Goal: Task Accomplishment & Management: Use online tool/utility

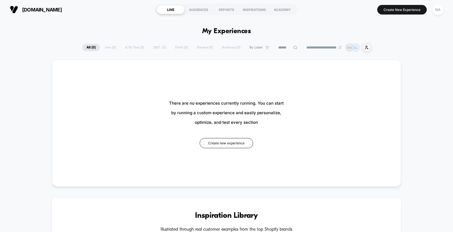
scroll to position [1, 0]
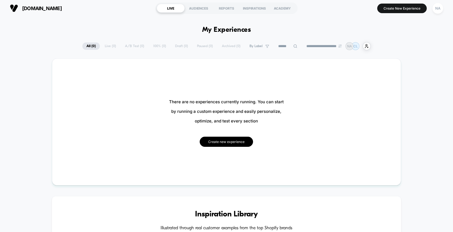
click at [215, 142] on button "Create new experience" at bounding box center [226, 141] width 53 height 10
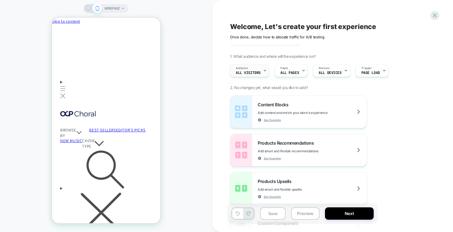
click at [0, 0] on span "All Visitors" at bounding box center [0, 0] width 0 height 0
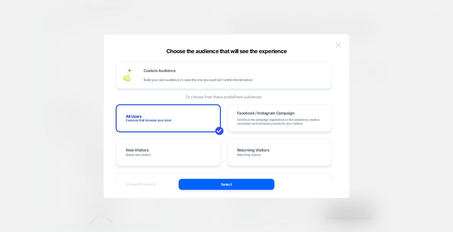
click at [338, 46] on img at bounding box center [338, 45] width 5 height 5
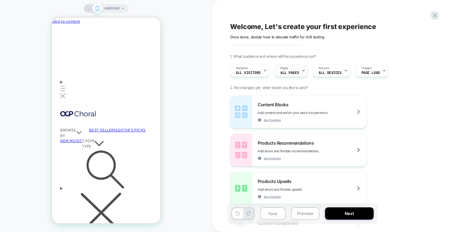
click at [0, 0] on span "Pages" at bounding box center [0, 0] width 0 height 0
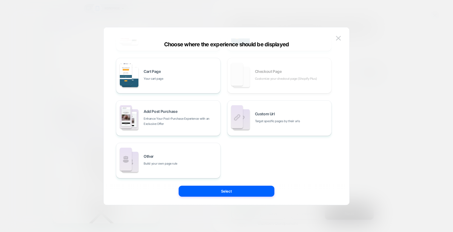
scroll to position [83, 0]
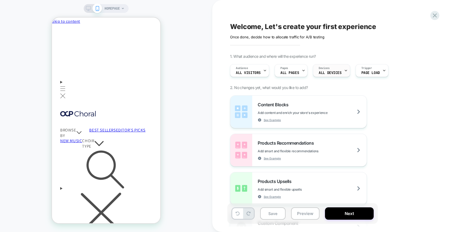
click at [0, 0] on span "ALL DEVICES" at bounding box center [0, 0] width 0 height 0
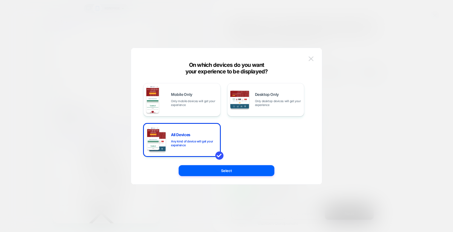
click at [311, 57] on img at bounding box center [310, 58] width 5 height 5
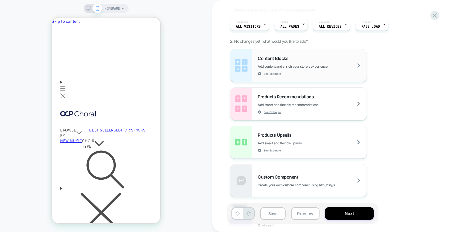
scroll to position [45, 0]
click at [305, 148] on div "Products Upsells Add smart and flexible upsells See Example" at bounding box center [312, 143] width 109 height 20
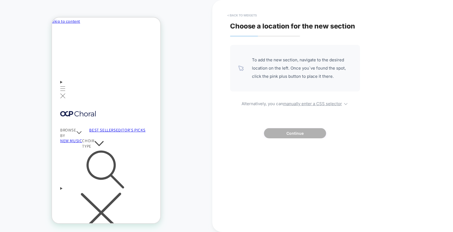
click at [238, 15] on button "< Back to widgets" at bounding box center [241, 15] width 35 height 9
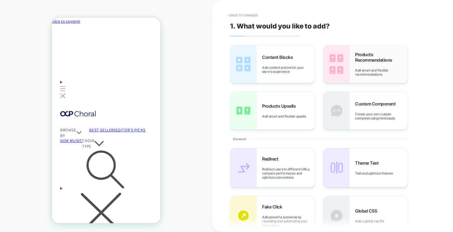
click at [359, 70] on span "Add smart and flexible recommendations" at bounding box center [381, 72] width 52 height 8
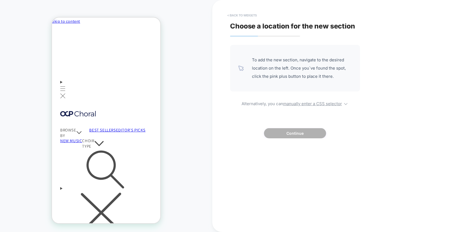
click at [247, 14] on button "< Back to widgets" at bounding box center [241, 15] width 35 height 9
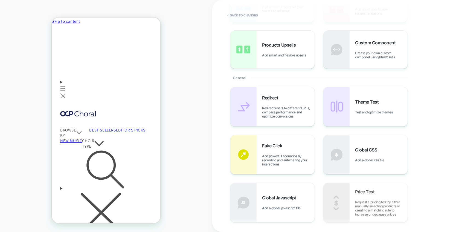
scroll to position [0, 0]
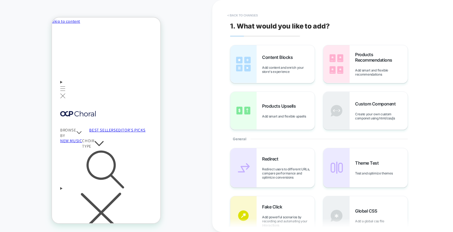
click at [238, 15] on button "< Back to changes" at bounding box center [242, 15] width 36 height 9
